Goal: Task Accomplishment & Management: Find specific page/section

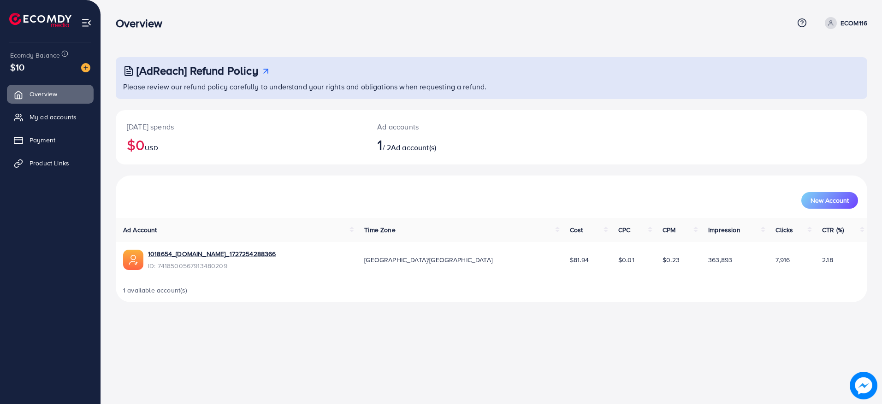
click at [850, 24] on p "ECOM116" at bounding box center [854, 23] width 27 height 11
click at [814, 71] on span "Log out" at bounding box center [812, 75] width 25 height 11
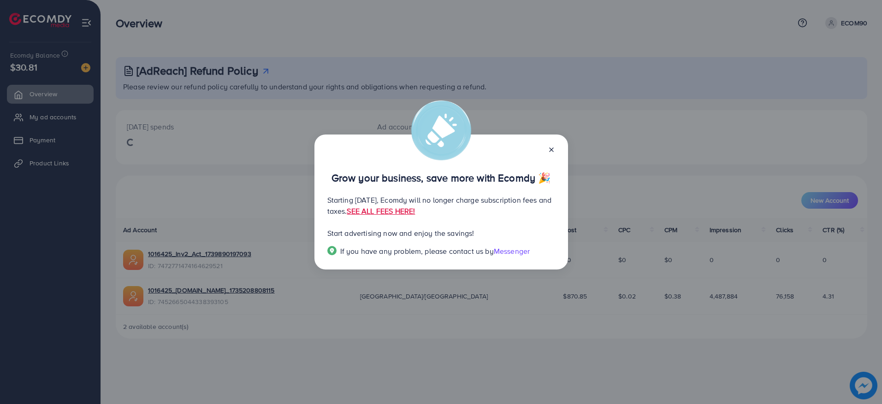
click at [553, 151] on icon at bounding box center [551, 149] width 7 height 7
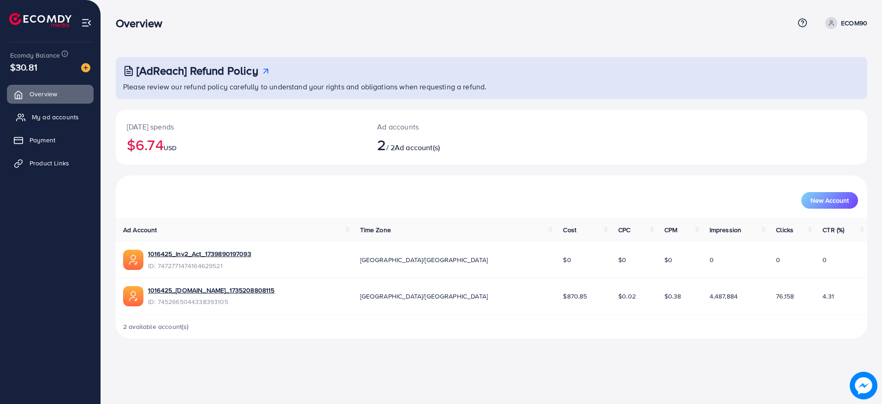
click at [61, 123] on link "My ad accounts" at bounding box center [50, 117] width 87 height 18
